Goal: Transaction & Acquisition: Download file/media

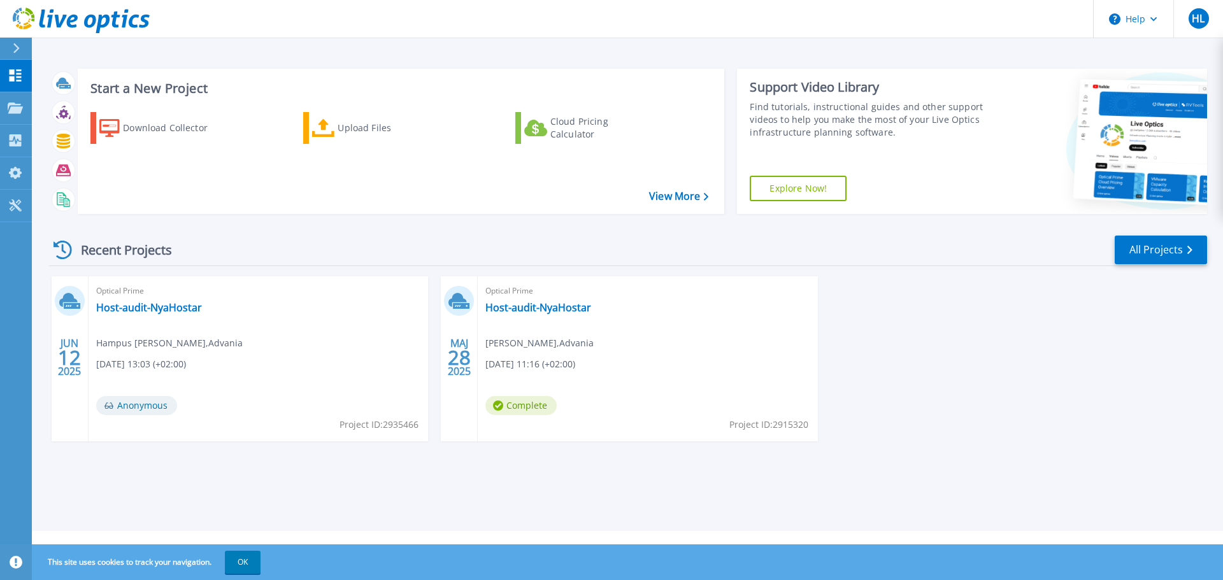
click at [1008, 384] on div "[DATE] Optical Prime Host-audit-NyaHostar Hampus [PERSON_NAME] [DATE] 13:03 (+0…" at bounding box center [623, 371] width 1168 height 190
click at [66, 140] on p "Collectors" at bounding box center [54, 141] width 42 height 33
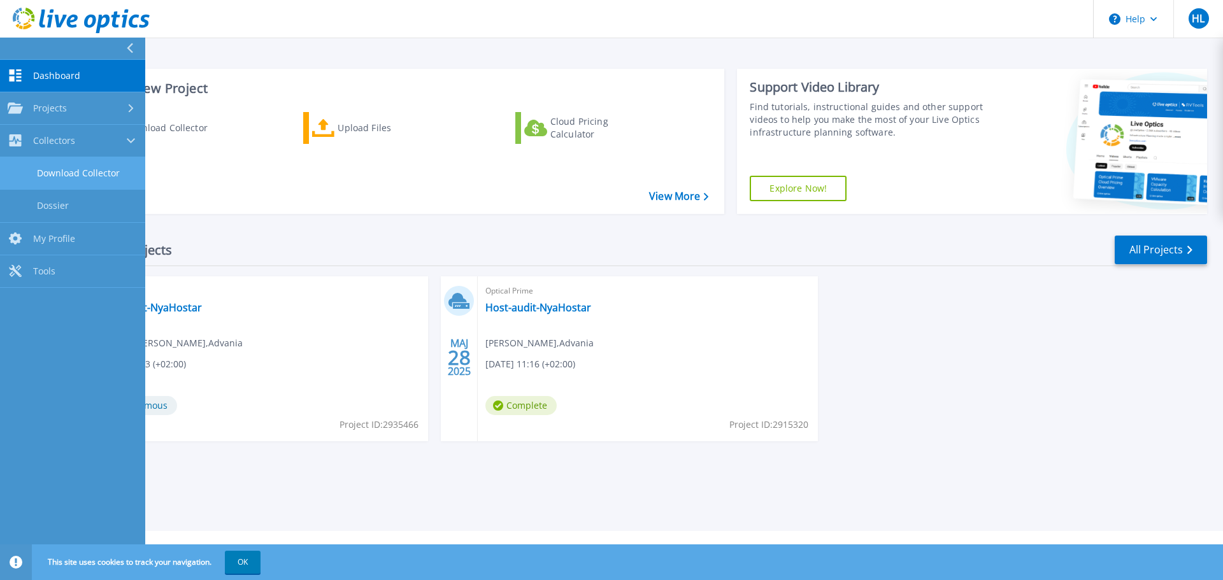
click at [68, 171] on link "Download Collector" at bounding box center [72, 173] width 145 height 32
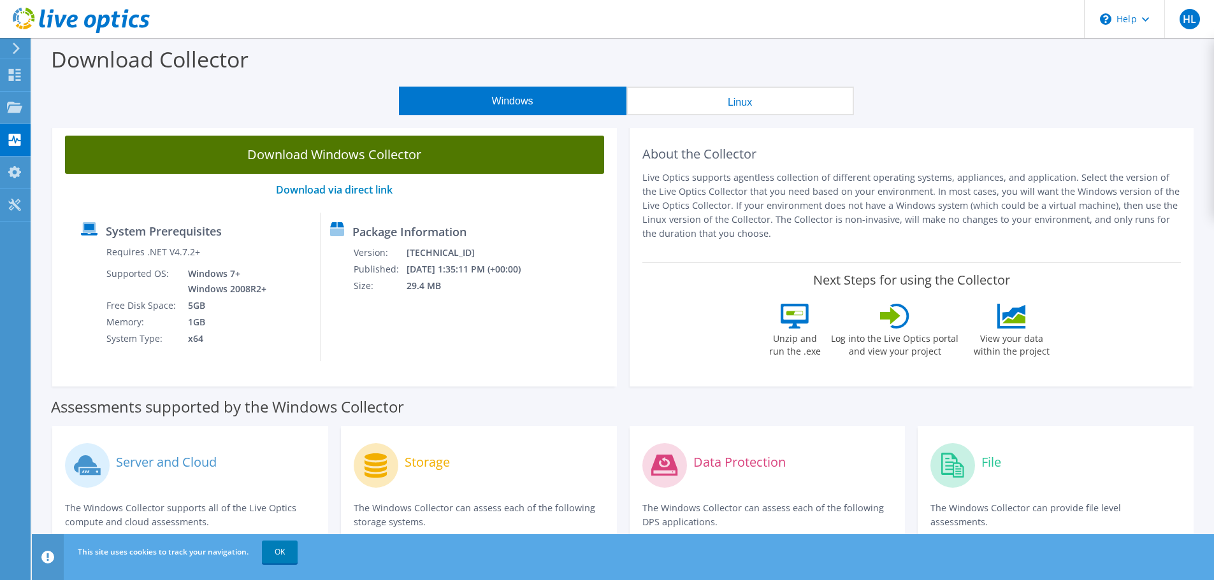
click at [313, 155] on link "Download Windows Collector" at bounding box center [334, 155] width 539 height 38
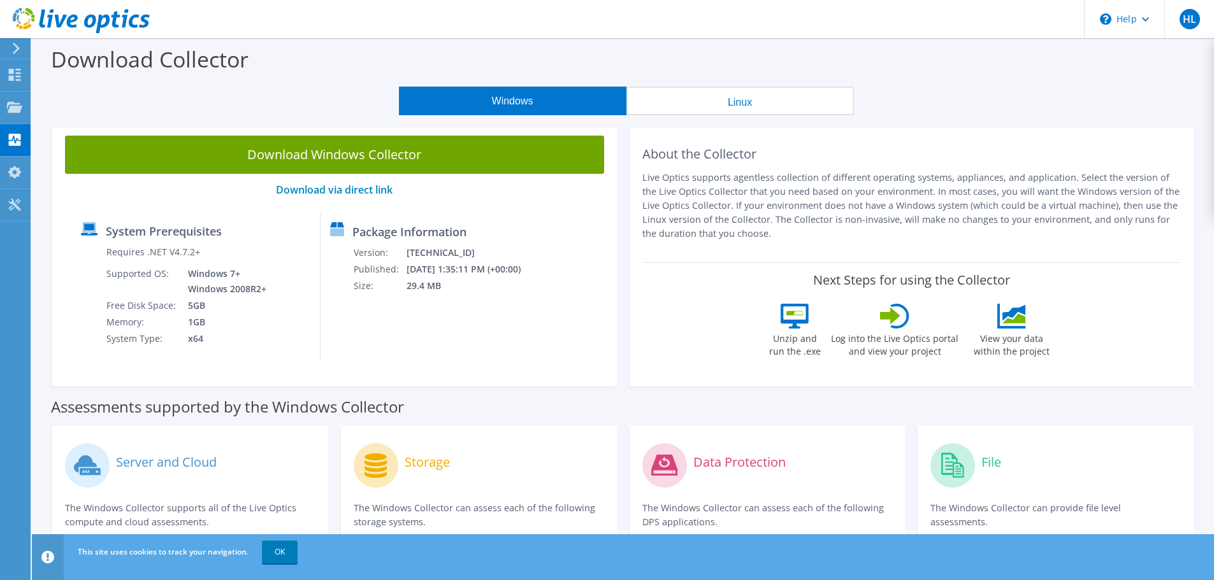
click at [278, 103] on div "Windows Linux" at bounding box center [626, 101] width 1163 height 29
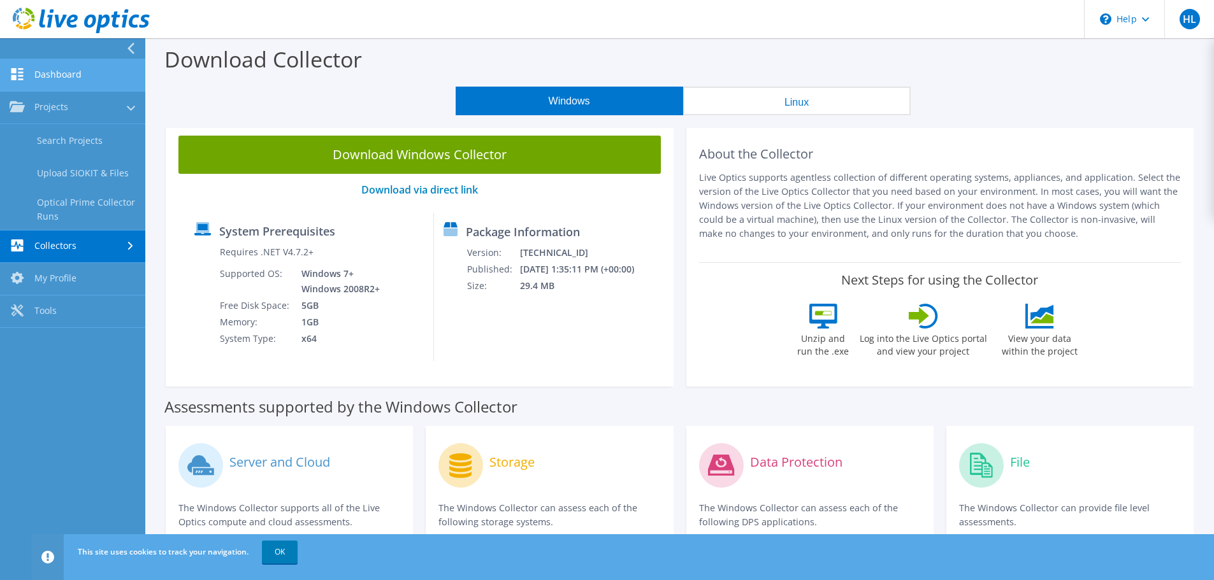
click at [22, 78] on icon at bounding box center [17, 74] width 15 height 12
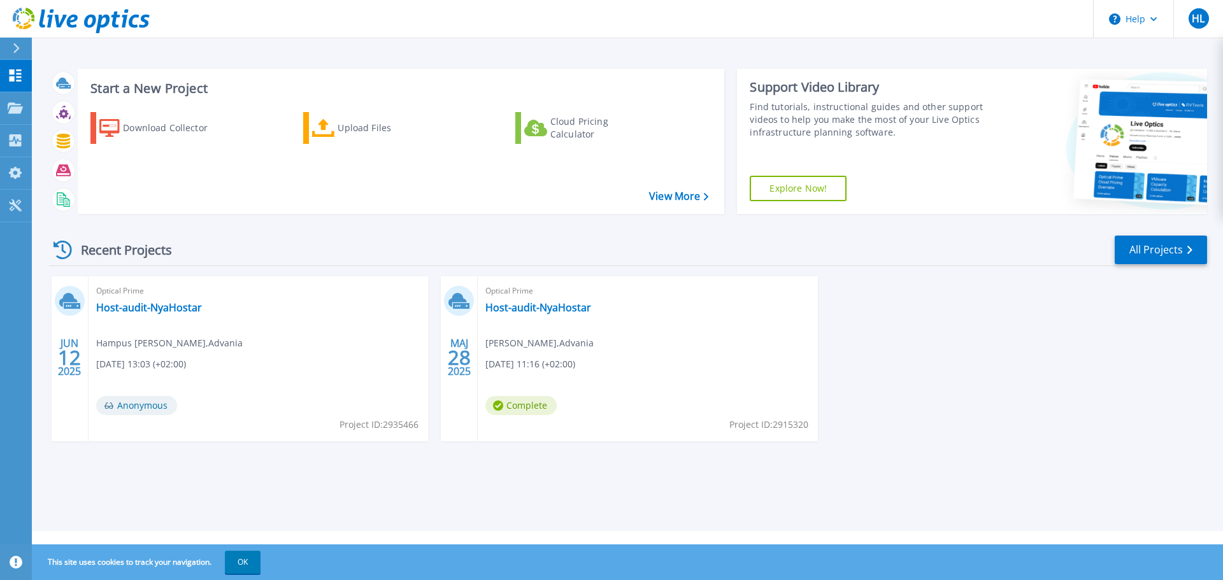
click at [938, 296] on div "[DATE] Optical Prime Host-audit-NyaHostar Hampus [PERSON_NAME] [DATE] 13:03 (+0…" at bounding box center [623, 371] width 1168 height 190
click at [1001, 369] on div "[DATE] Optical Prime Host-audit-NyaHostar Hampus [PERSON_NAME] [DATE] 13:03 (+0…" at bounding box center [623, 371] width 1168 height 190
